Goal: Obtain resource: Download file/media

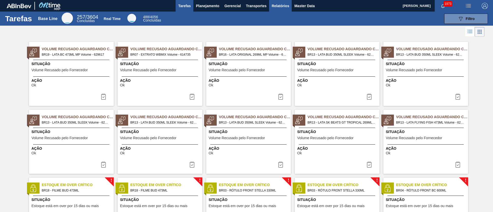
click at [277, 6] on span "Relatórios" at bounding box center [280, 6] width 17 height 6
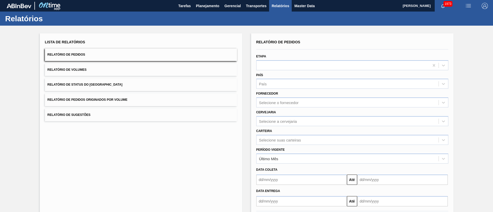
click at [102, 85] on span "Relatório de Status do [GEOGRAPHIC_DATA]" at bounding box center [84, 85] width 75 height 4
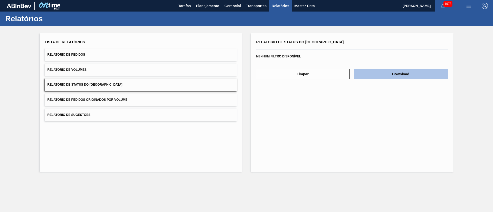
click at [328, 73] on button "Download" at bounding box center [401, 74] width 94 height 10
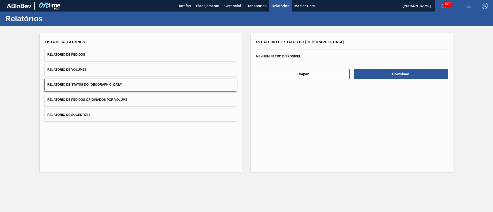
click at [90, 54] on button "Relatório de Pedidos" at bounding box center [141, 55] width 192 height 13
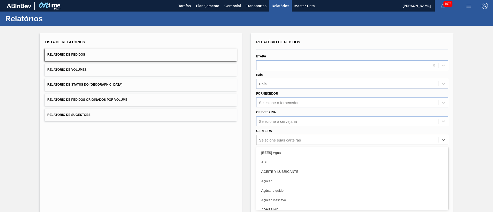
click at [282, 139] on div "option [BEES] Água focused, 1 of 101. 101 results available. Use Up and Down to…" at bounding box center [352, 140] width 192 height 10
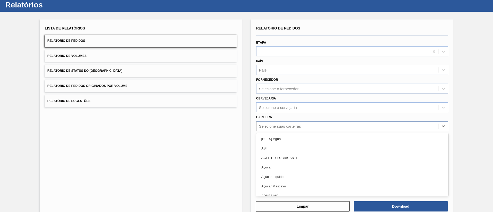
scroll to position [14, 0]
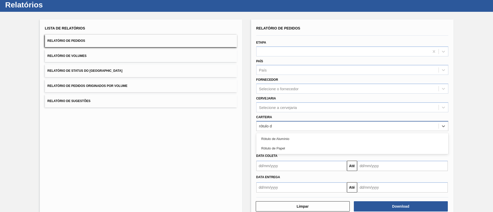
type input "rótulo de"
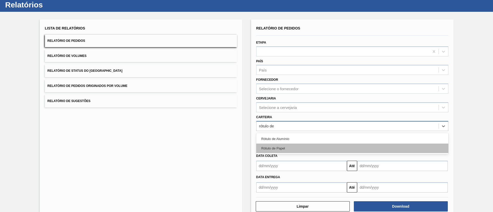
click at [282, 141] on div "Rótulo de Papel" at bounding box center [352, 148] width 192 height 9
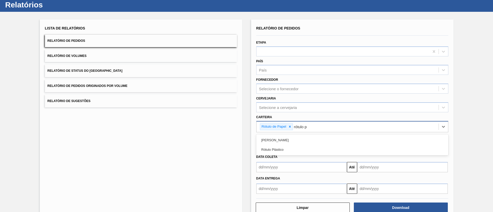
type input "rótulo pa"
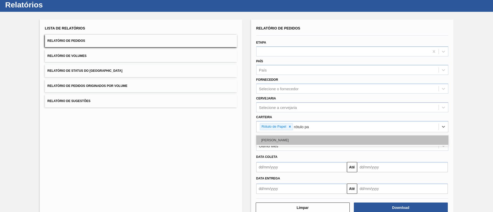
click at [288, 138] on div "[PERSON_NAME]" at bounding box center [352, 140] width 192 height 9
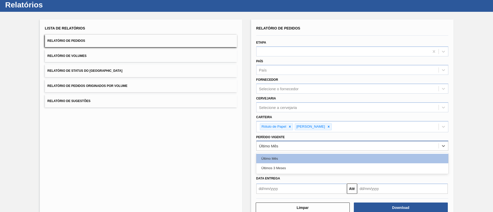
click at [281, 141] on div "Último Mês" at bounding box center [347, 145] width 182 height 7
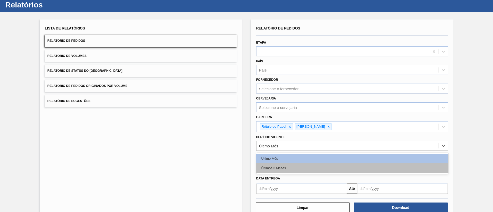
click at [279, 141] on div "Últimos 3 Meses" at bounding box center [352, 168] width 192 height 9
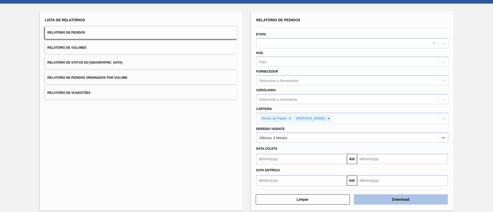
scroll to position [27, 0]
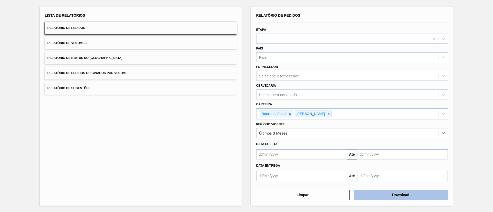
click at [328, 141] on button "Download" at bounding box center [401, 195] width 94 height 10
